Goal: Obtain resource: Obtain resource

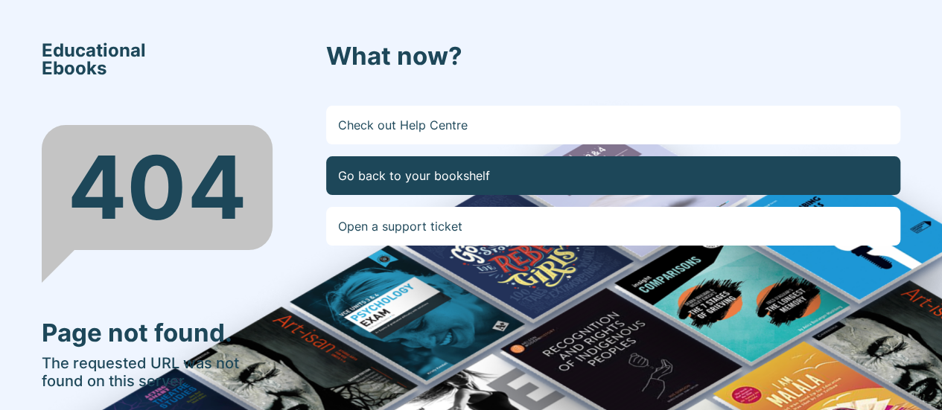
click at [419, 180] on link "Go back to your bookshelf" at bounding box center [613, 175] width 574 height 39
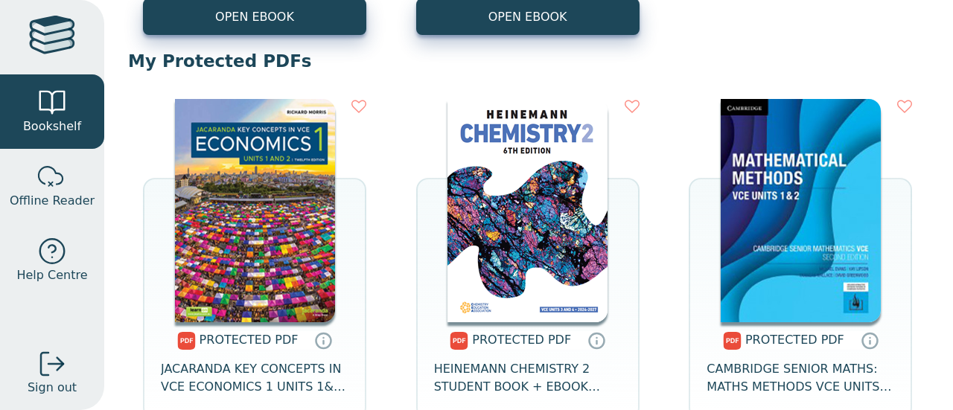
scroll to position [1471, 0]
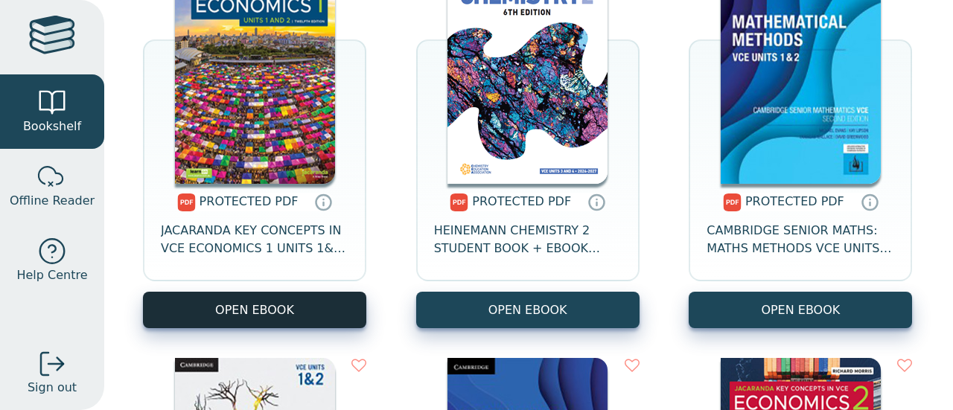
click at [258, 294] on link "OPEN EBOOK" at bounding box center [254, 310] width 223 height 36
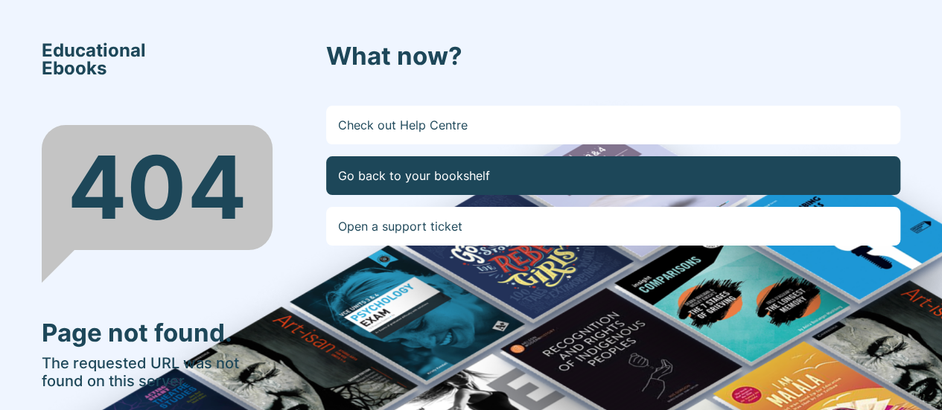
click at [380, 169] on link "Go back to your bookshelf" at bounding box center [613, 175] width 574 height 39
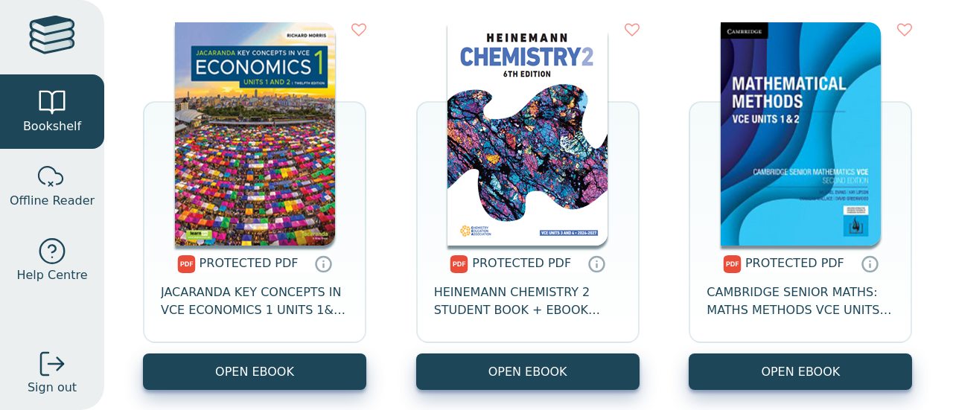
scroll to position [1410, 0]
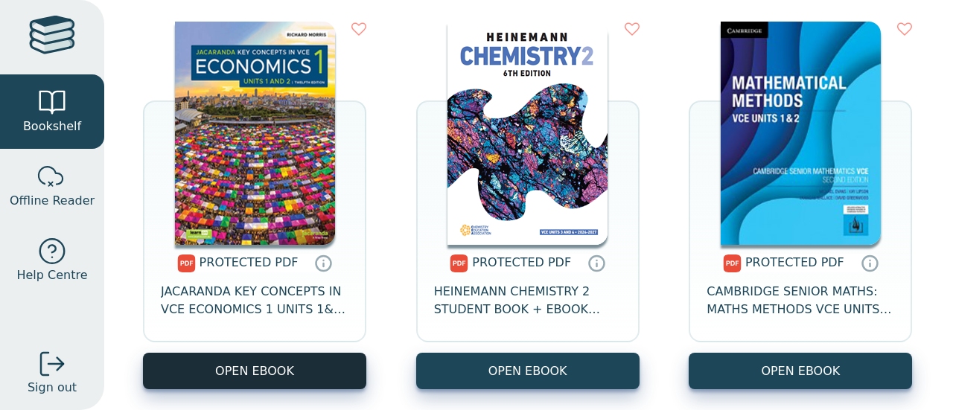
click at [249, 373] on link "OPEN EBOOK" at bounding box center [254, 371] width 223 height 36
